Goal: Information Seeking & Learning: Learn about a topic

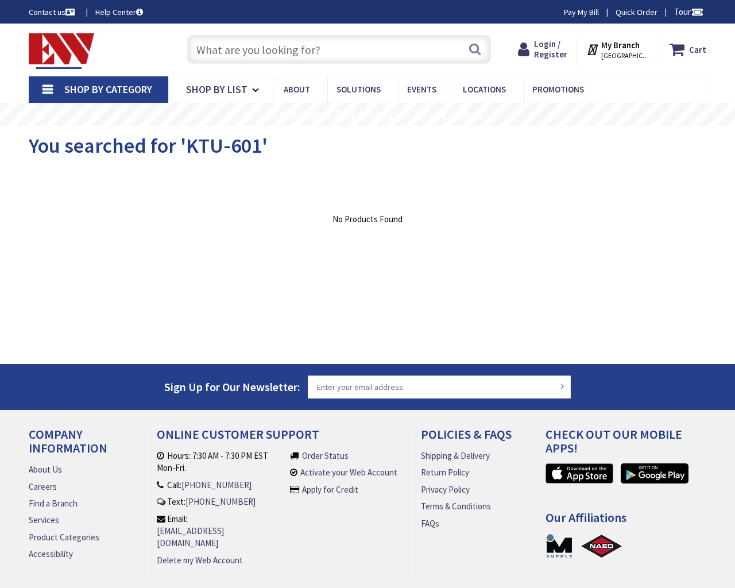
type input "Stubble Rd, [GEOGRAPHIC_DATA], [GEOGRAPHIC_DATA] 20147, [GEOGRAPHIC_DATA]"
